Goal: Transaction & Acquisition: Book appointment/travel/reservation

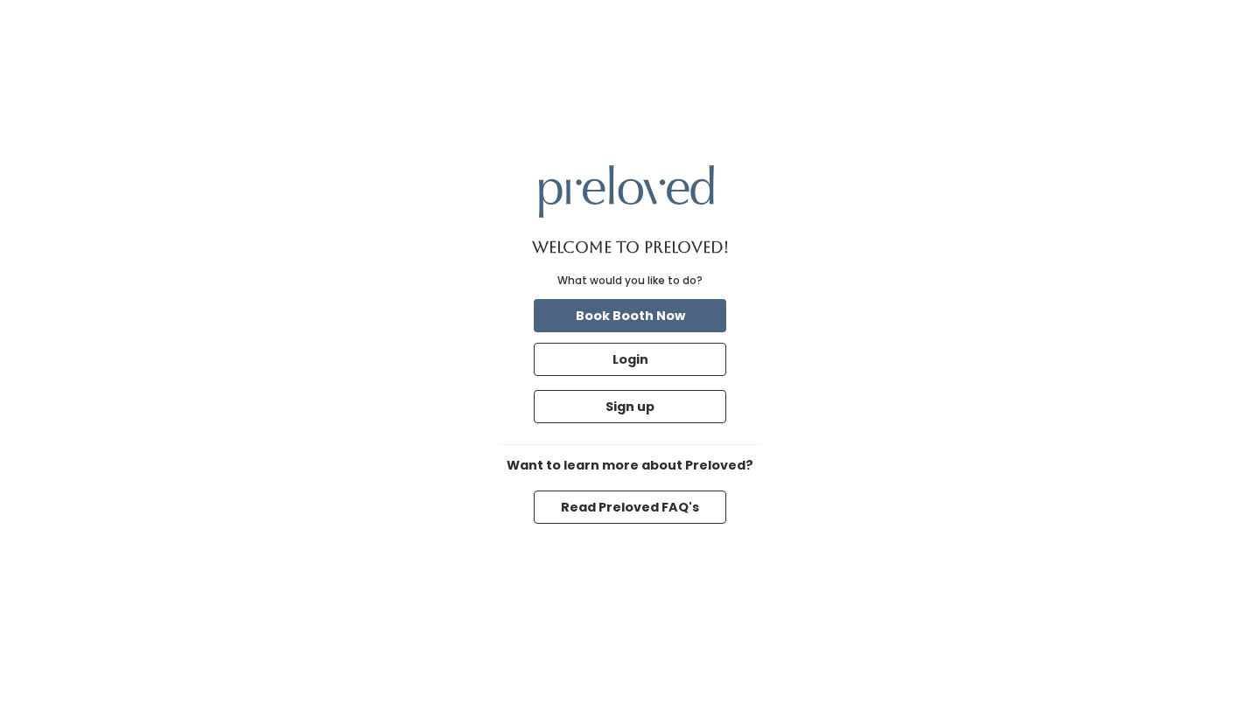
click at [660, 319] on button "Book Booth Now" at bounding box center [630, 315] width 192 height 33
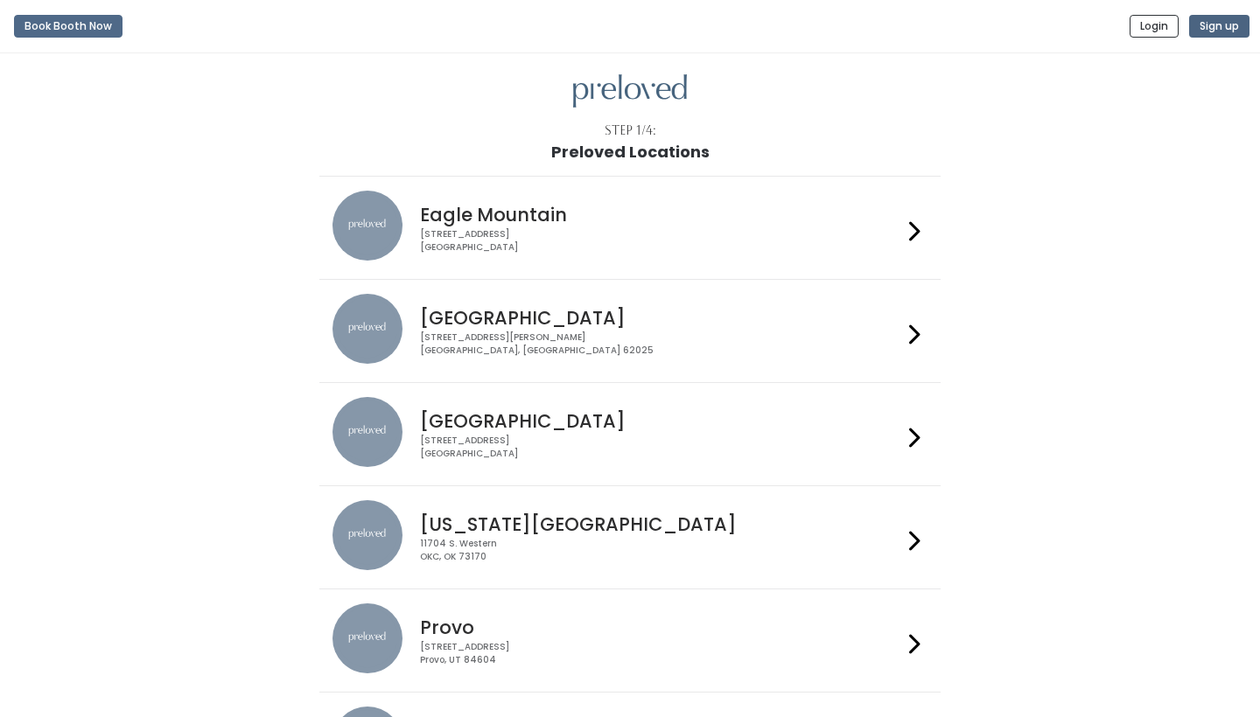
click at [1220, 19] on button "Sign up" at bounding box center [1219, 26] width 60 height 23
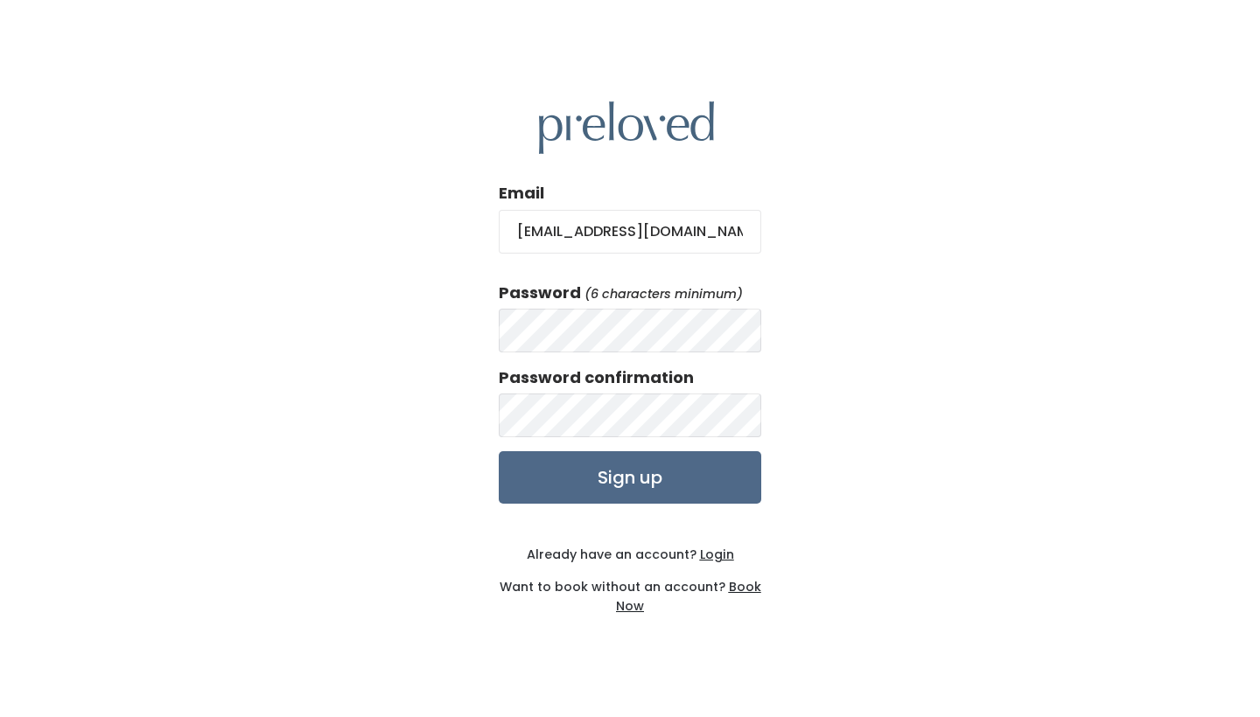
type input "tobemarie@gmail.com"
click at [628, 473] on input "Sign up" at bounding box center [630, 477] width 262 height 52
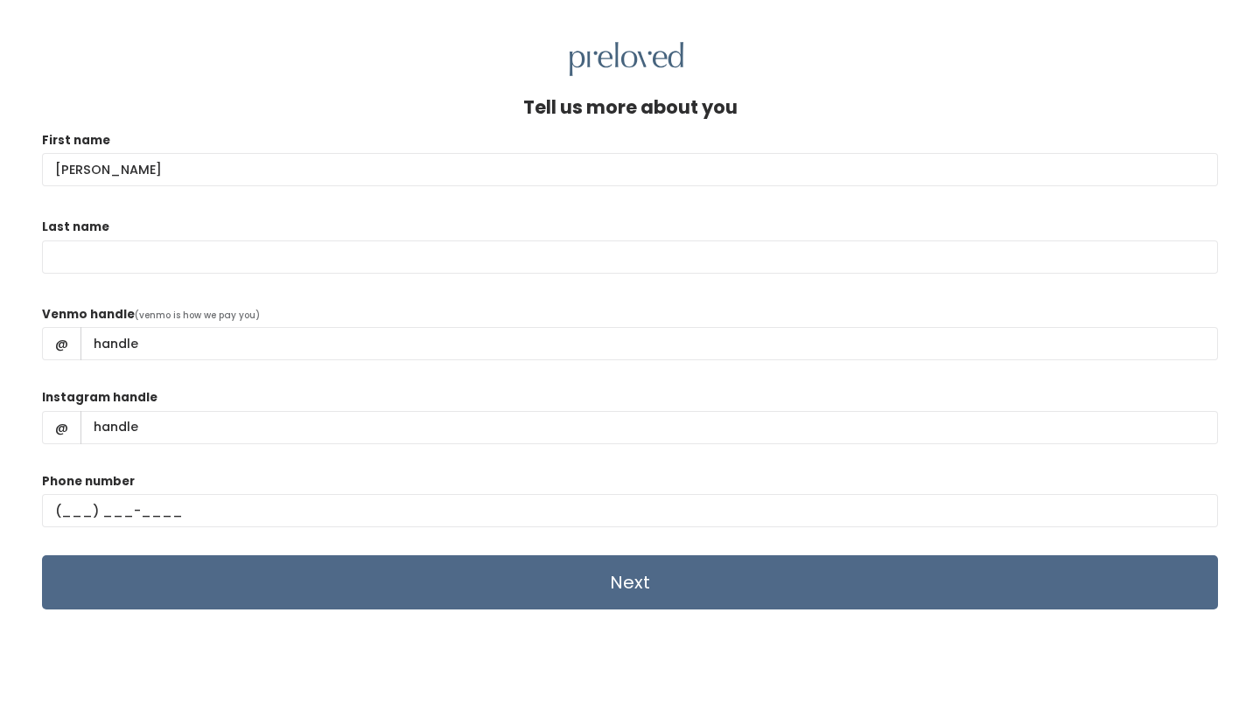
type input "Annie"
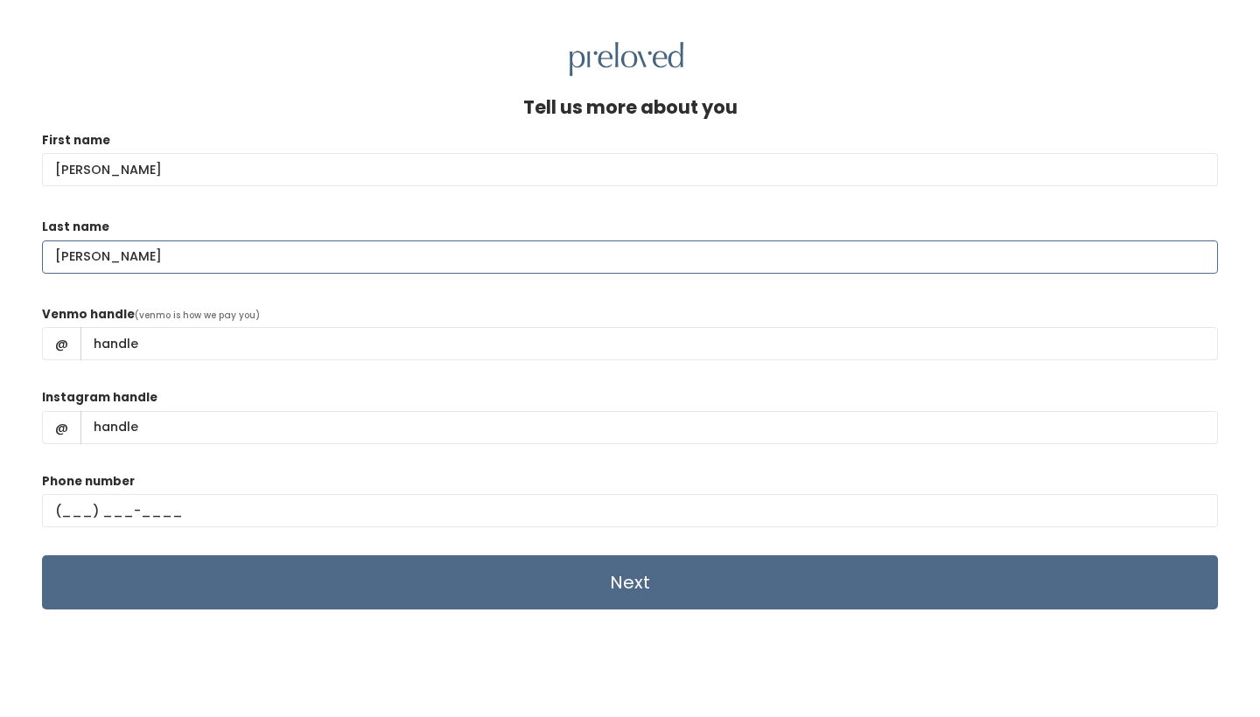
type input "simmons"
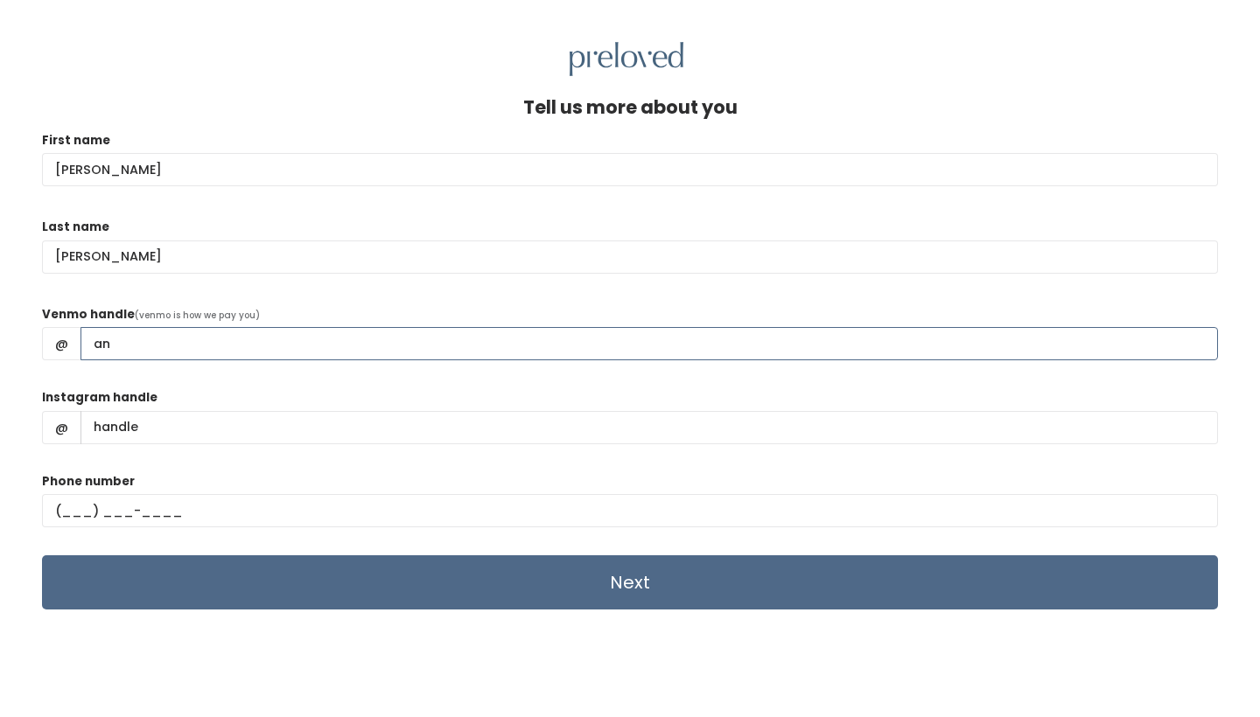
type input "a"
type input "Anne-S-14"
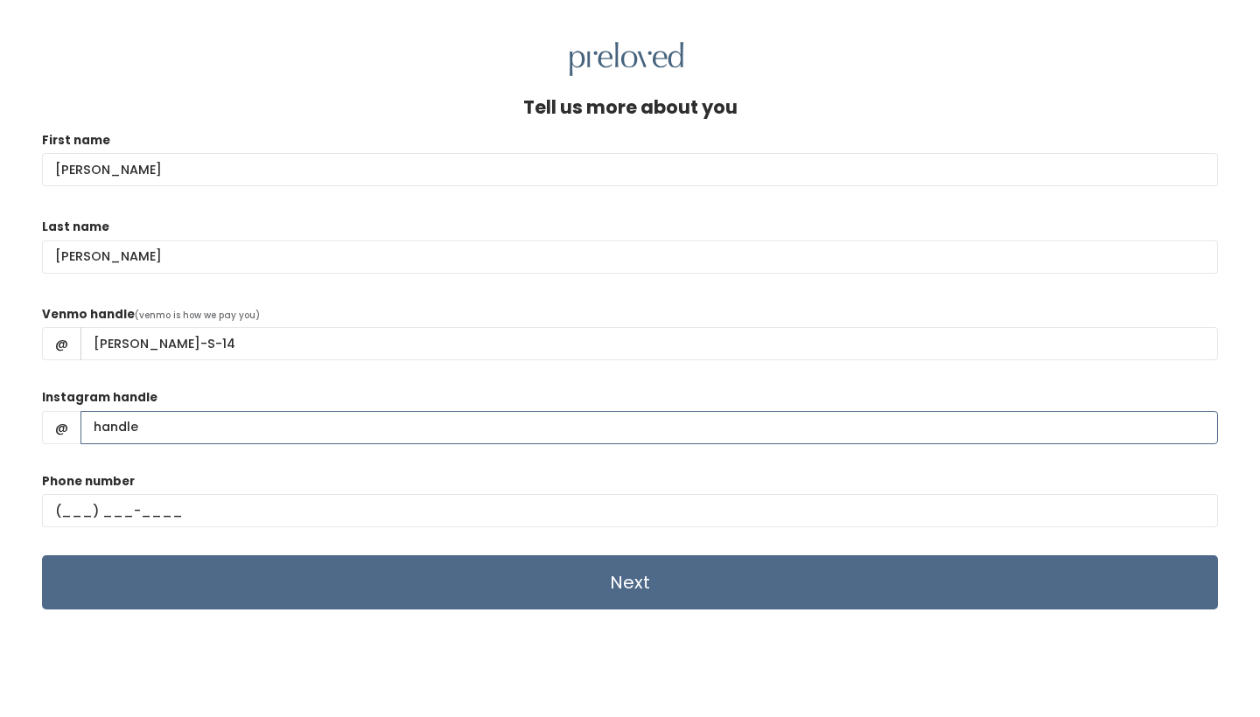
click at [159, 436] on input "Instagram handle" at bounding box center [648, 427] width 1137 height 33
type input "A"
type input "anniesbeautyfile"
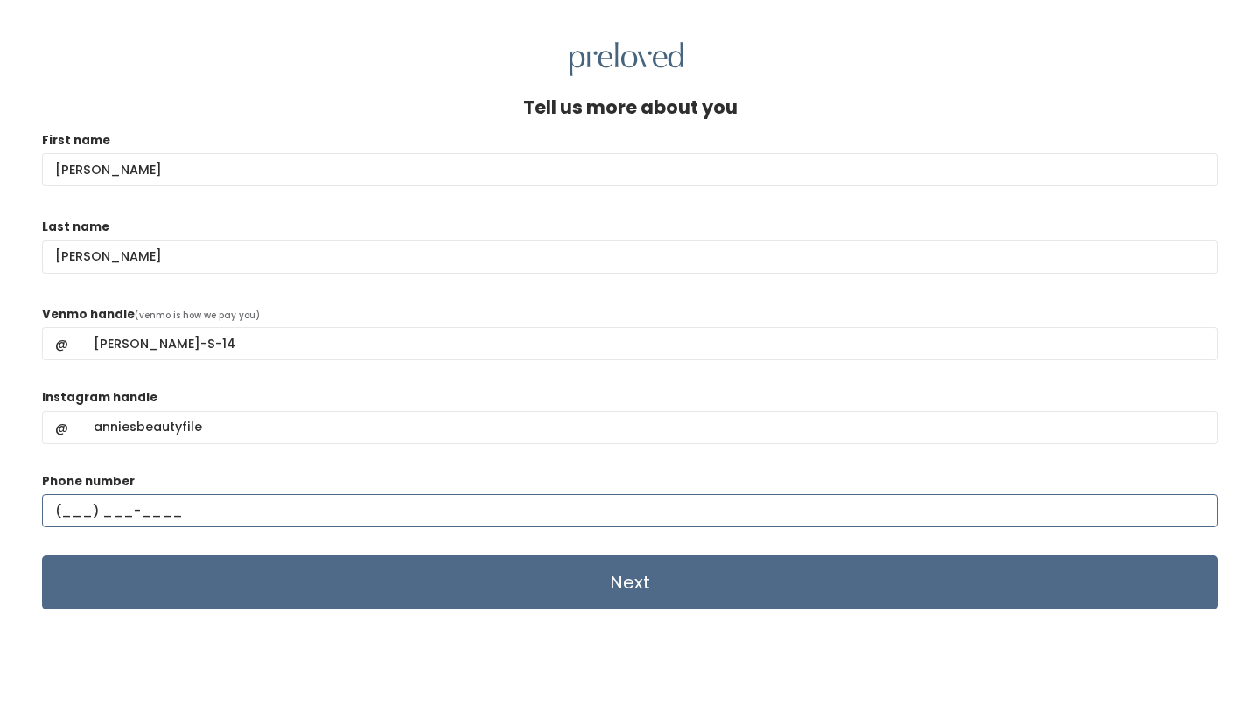
click at [66, 510] on input "text" at bounding box center [630, 510] width 1176 height 33
type input "(208) 241-5278"
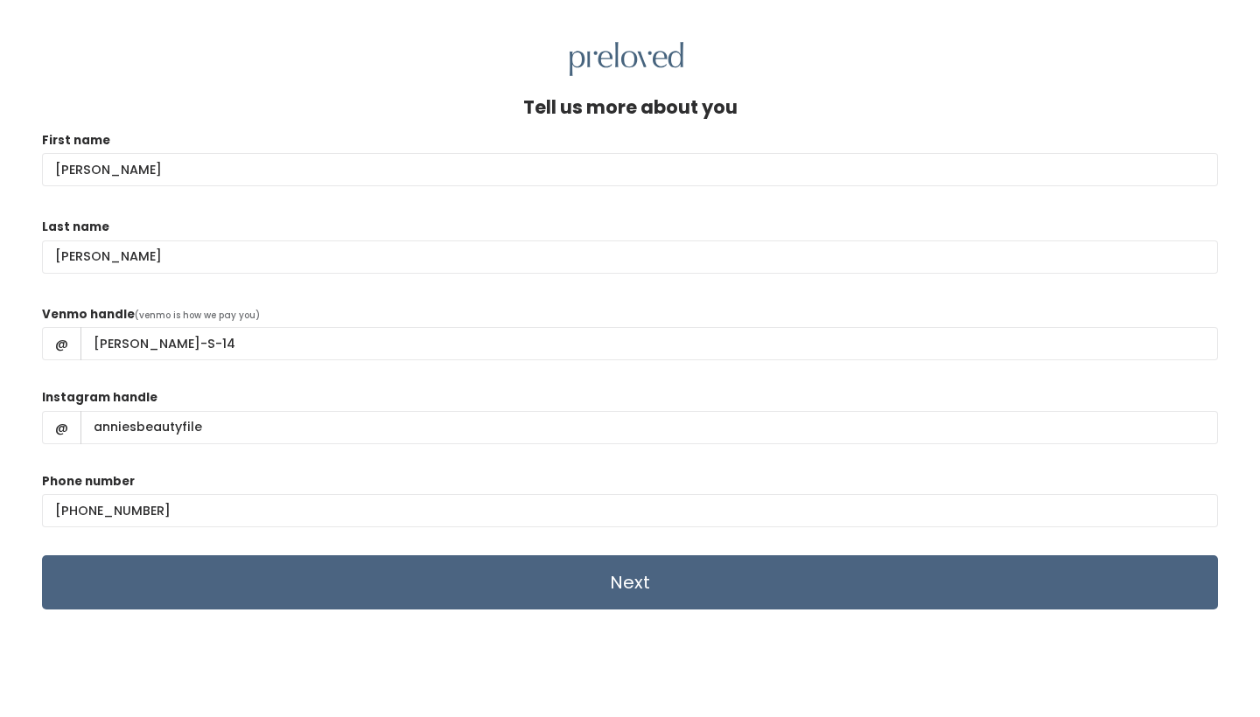
click at [539, 569] on input "Next" at bounding box center [630, 582] width 1176 height 54
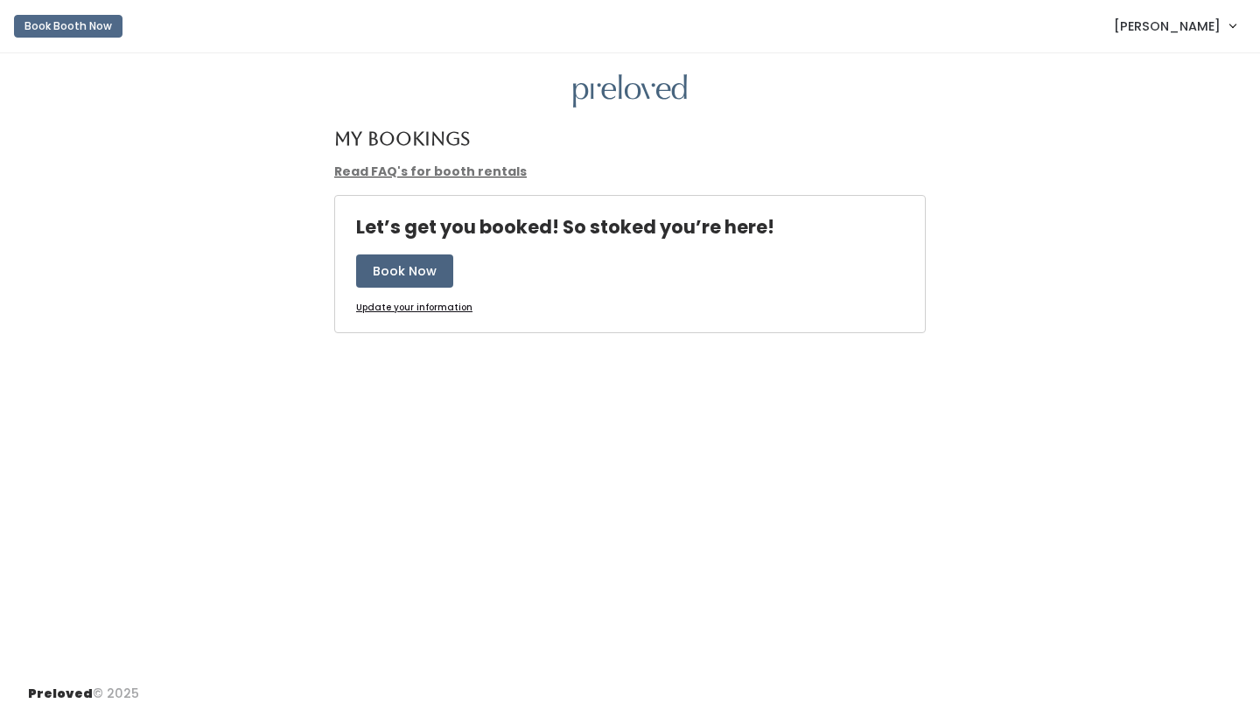
click at [407, 269] on button "Book Now" at bounding box center [404, 271] width 97 height 33
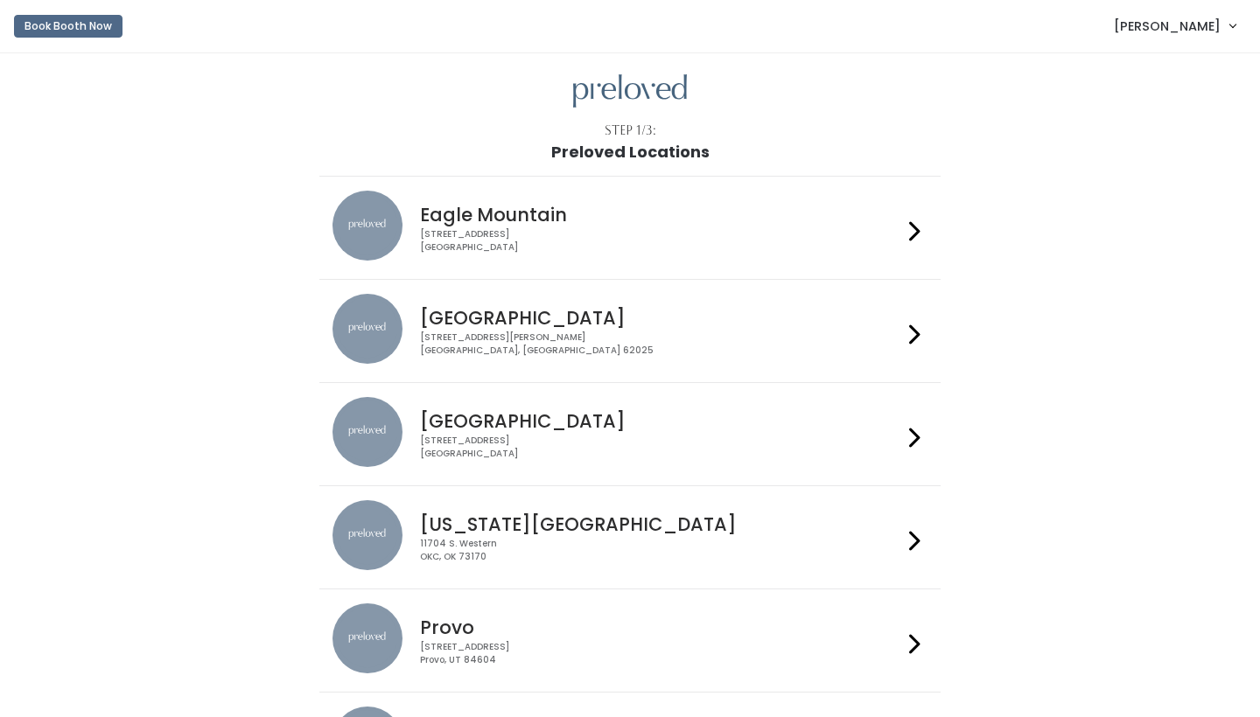
click at [653, 234] on div "[STREET_ADDRESS]" at bounding box center [660, 240] width 481 height 25
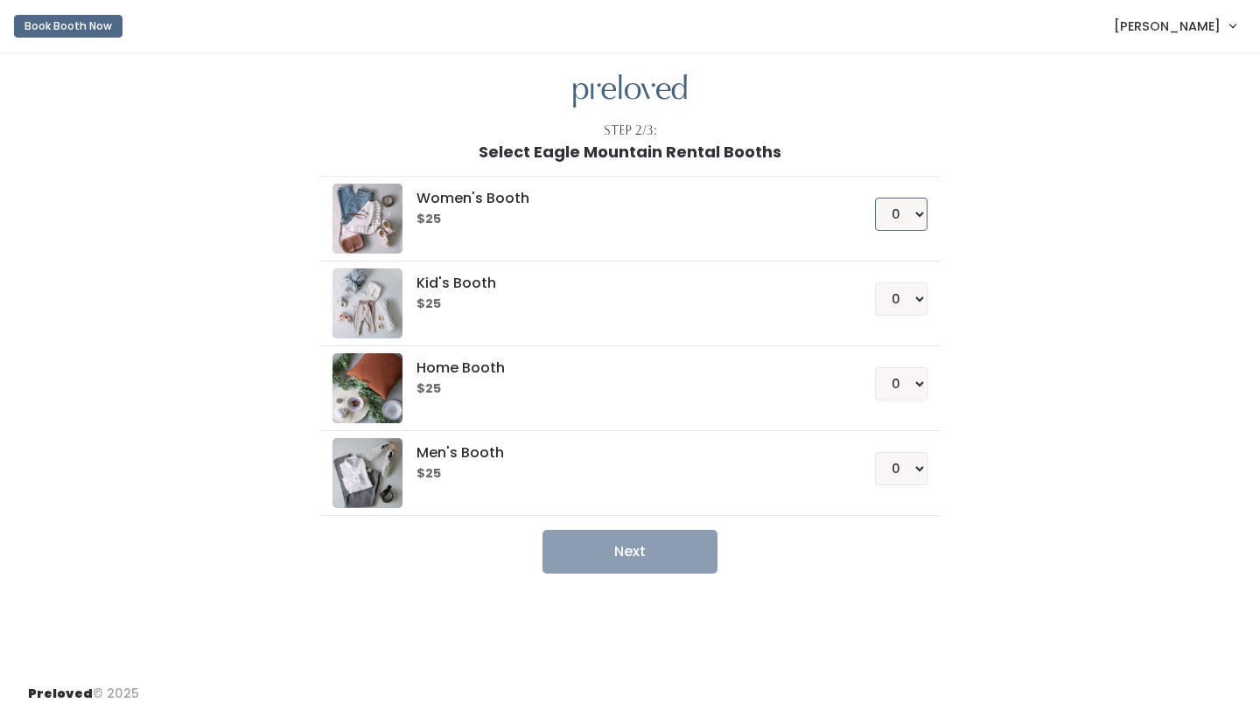
select select "2"
click at [657, 544] on button "Next" at bounding box center [629, 552] width 175 height 44
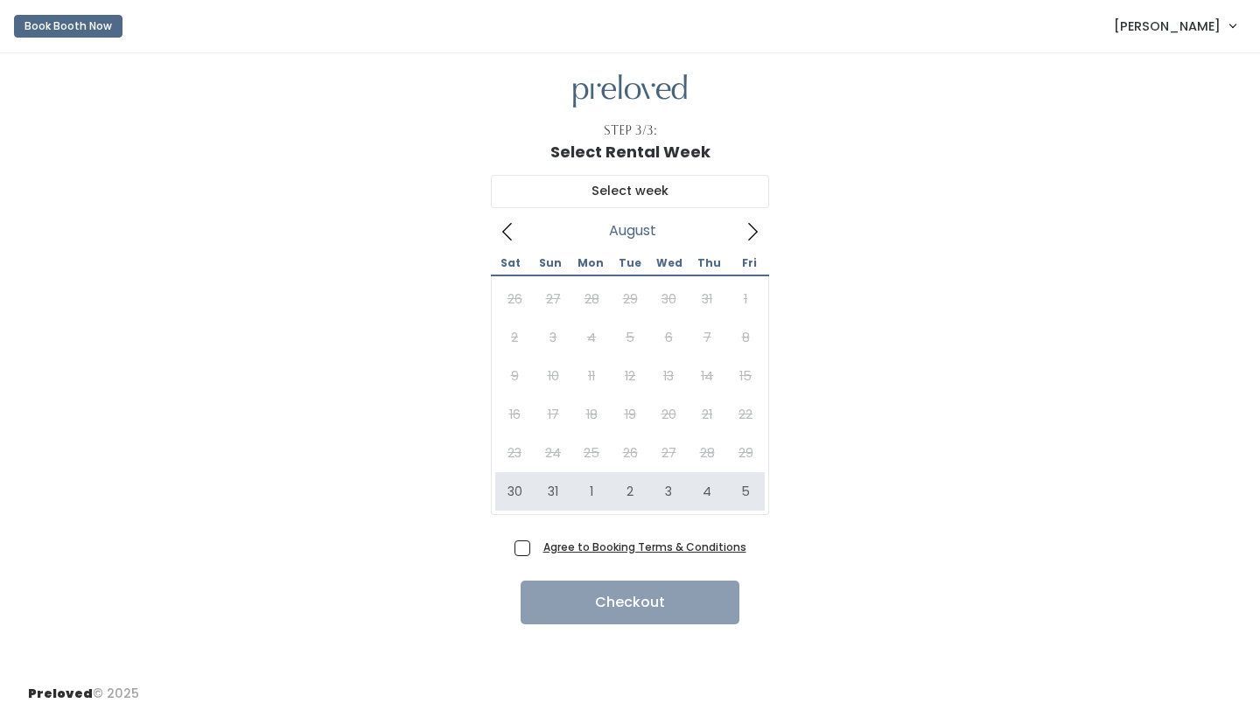
click at [518, 450] on div "26 27 28 29 30 31 1 2 3 4 5 6 7 8 9 10 11 12 13 14 15 16 17 18 19 20 21 22 23 2…" at bounding box center [629, 395] width 269 height 231
type input "[DATE] to [DATE]"
